Goal: Book appointment/travel/reservation

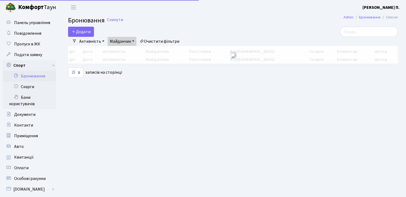
select select "25"
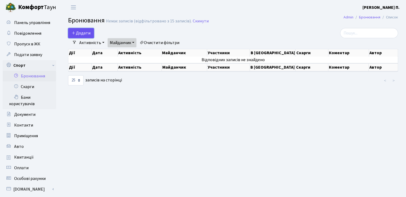
click at [91, 34] on button "Додати" at bounding box center [81, 33] width 26 height 10
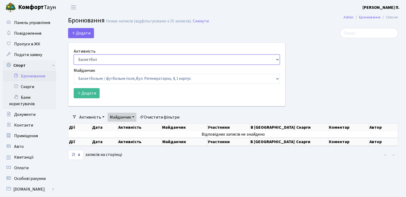
click at [101, 60] on select "Баскетбол Волейбол Йога Катання на роликах Настільний теніс Теніс Футбол Фітнес" at bounding box center [177, 59] width 206 height 10
select select "1"
click at [74, 54] on select "Баскетбол Волейбол Йога Катання на роликах Настільний теніс Теніс Футбол Фітнес" at bounding box center [177, 59] width 206 height 10
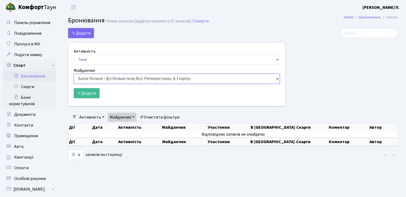
click at [91, 78] on select "Баскетбольне / футбольне поле, Вул. Регенераторна, 4, 1 корпус Баскетбольне пол…" at bounding box center [177, 79] width 206 height 10
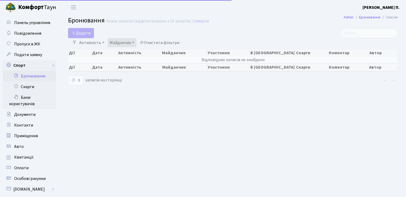
select select "25"
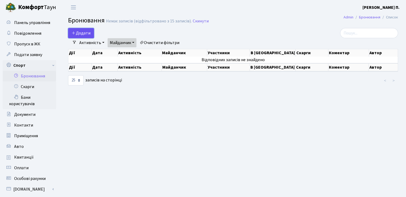
click at [83, 32] on button "Додати" at bounding box center [81, 33] width 26 height 10
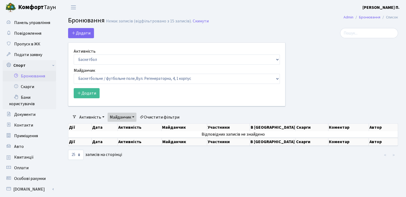
click at [93, 54] on label "Активність" at bounding box center [85, 51] width 22 height 6
click at [93, 54] on select "Баскетбол Волейбол Йога Катання на роликах Настільний теніс Теніс Футбол Фітнес" at bounding box center [177, 59] width 206 height 10
click at [94, 60] on select "Баскетбол Волейбол Йога Катання на роликах Настільний теніс [PERSON_NAME] Фітнес" at bounding box center [177, 59] width 206 height 10
select select "1"
click at [74, 54] on select "Баскетбол Волейбол Йога Катання на роликах Настільний теніс [PERSON_NAME] Фітнес" at bounding box center [177, 59] width 206 height 10
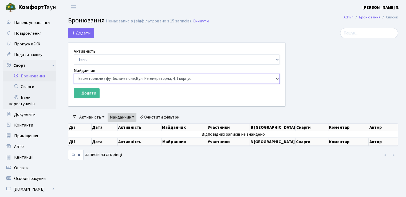
click at [89, 78] on select "Баскетбольне / футбольне поле, [GEOGRAPHIC_DATA]. [STREET_ADDRESS]. [STREET_ADD…" at bounding box center [177, 79] width 206 height 10
click at [88, 78] on select "Баскетбольне / футбольне поле, [GEOGRAPHIC_DATA]. [STREET_ADDRESS]. [STREET_ADD…" at bounding box center [177, 79] width 206 height 10
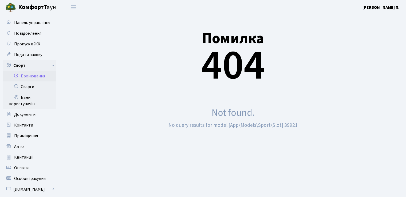
click at [43, 77] on link "Бронювання" at bounding box center [29, 76] width 53 height 11
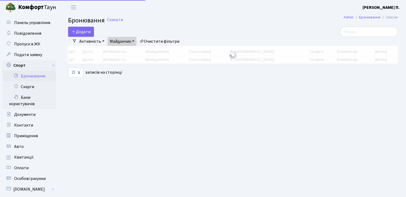
select select "25"
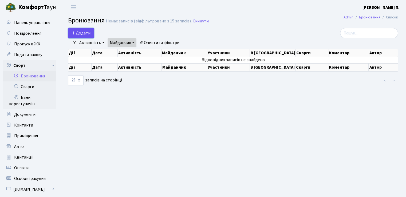
click at [92, 34] on button "Додати" at bounding box center [81, 33] width 26 height 10
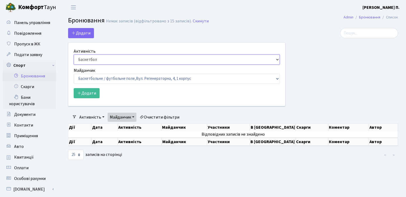
click at [92, 56] on select "Баскетбол Волейбол Йога Катання на роликах Настільний теніс [PERSON_NAME] Фітнес" at bounding box center [177, 59] width 206 height 10
select select "1"
click at [74, 54] on select "Баскетбол Волейбол Йога Катання на роликах Настільний теніс [PERSON_NAME] Фітнес" at bounding box center [177, 59] width 206 height 10
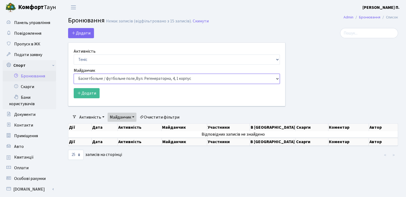
click at [86, 76] on select "Баскетбольне / футбольне поле, Вул. Регенераторна, 4, 1 корпус Баскетбольне пол…" at bounding box center [177, 79] width 206 height 10
